Goal: Task Accomplishment & Management: Manage account settings

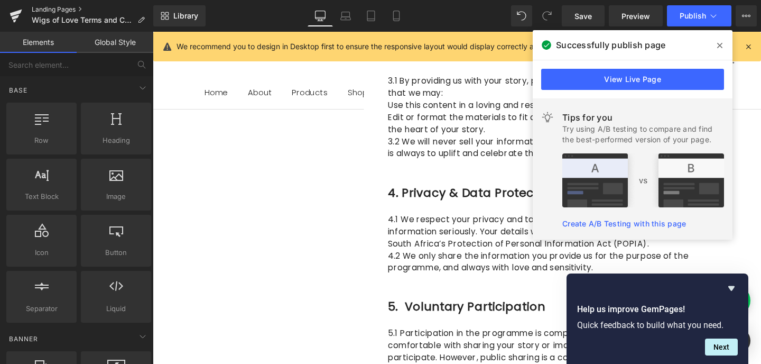
click at [68, 7] on link "Landing Pages" at bounding box center [93, 9] width 122 height 8
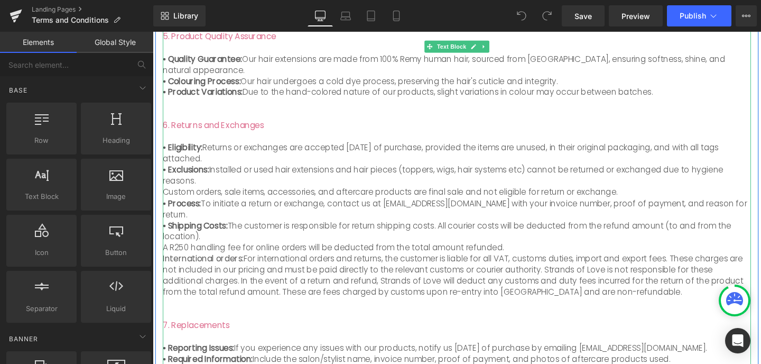
scroll to position [585, 0]
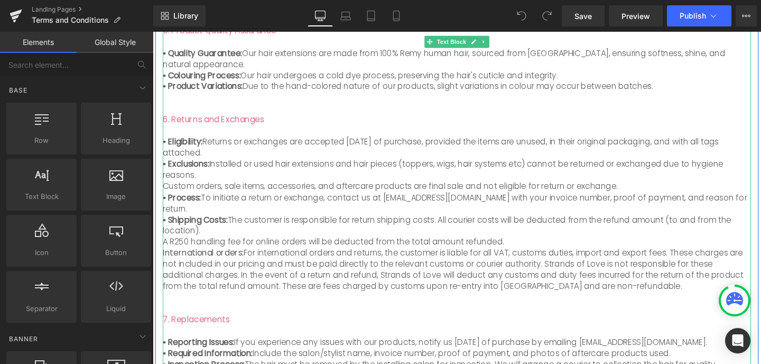
click at [508, 247] on p "A R250 handling fee for online orders will be deducted from the total amount re…" at bounding box center [472, 253] width 619 height 12
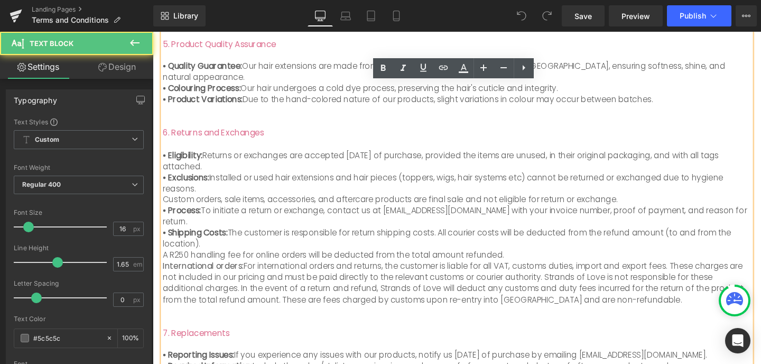
click at [499, 261] on p "A R250 handling fee for online orders will be deducted from the total amount re…" at bounding box center [472, 267] width 619 height 12
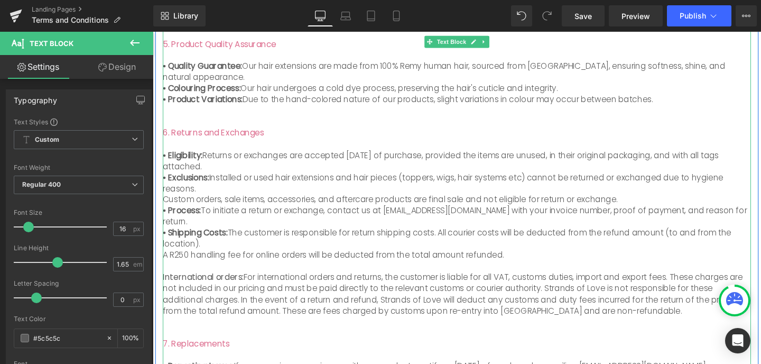
drag, startPoint x: 242, startPoint y: 233, endPoint x: 167, endPoint y: 231, distance: 75.1
click at [167, 284] on p "International orders: For international orders and returns, the customer is lia…" at bounding box center [472, 307] width 619 height 47
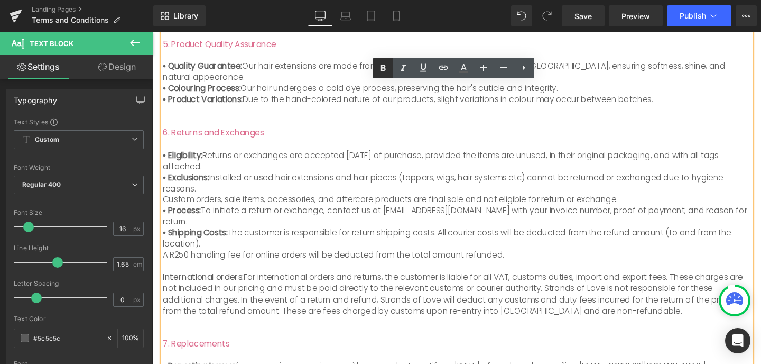
click at [384, 72] on icon at bounding box center [383, 68] width 13 height 13
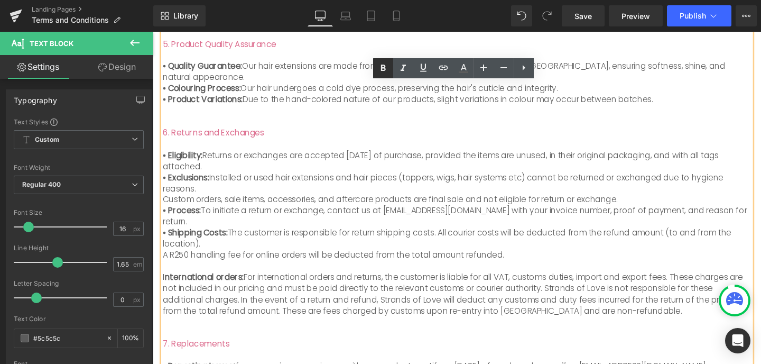
click at [380, 74] on icon at bounding box center [383, 68] width 13 height 13
click at [166, 283] on strong "I" at bounding box center [167, 289] width 2 height 12
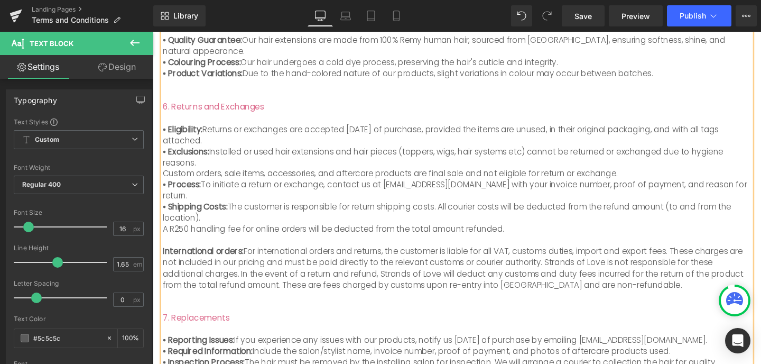
scroll to position [616, 0]
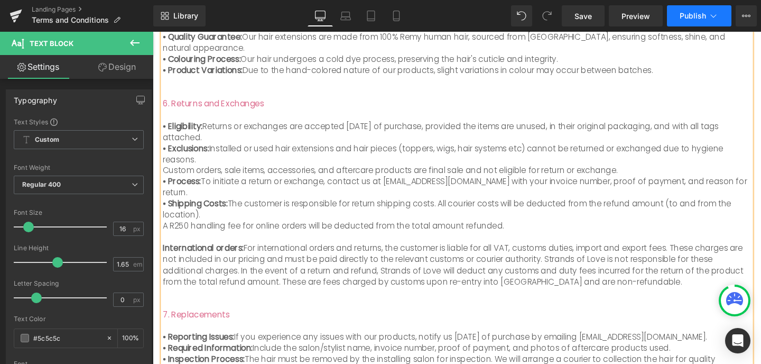
click at [694, 15] on span "Publish" at bounding box center [693, 16] width 26 height 8
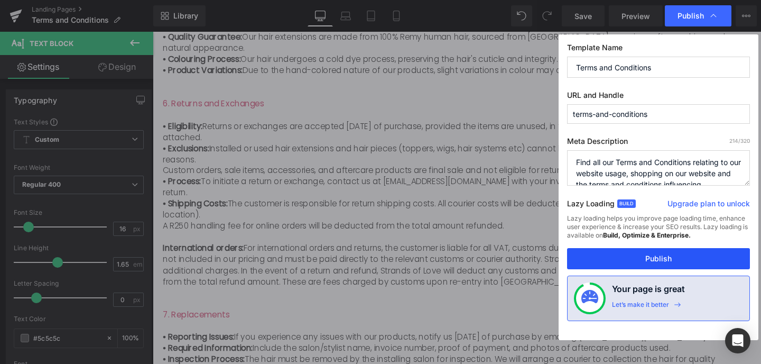
click at [639, 261] on button "Publish" at bounding box center [658, 258] width 183 height 21
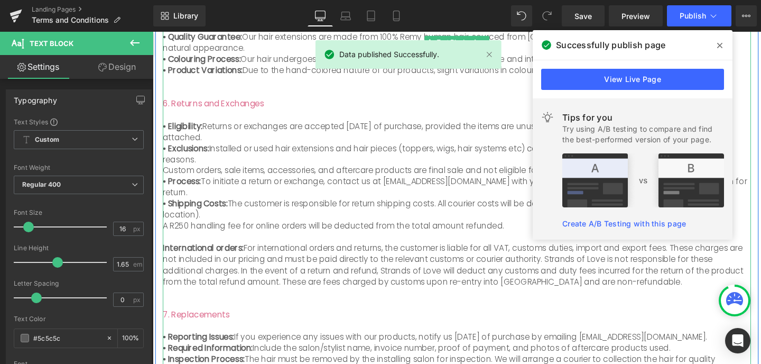
click at [416, 300] on p "7. Replacements • Reporting Issues: If you experience any issues with our produ…" at bounding box center [472, 364] width 619 height 128
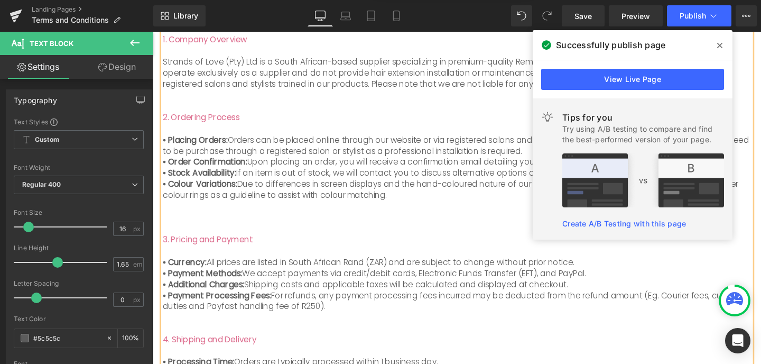
scroll to position [163, 0]
